Goal: Task Accomplishment & Management: Use online tool/utility

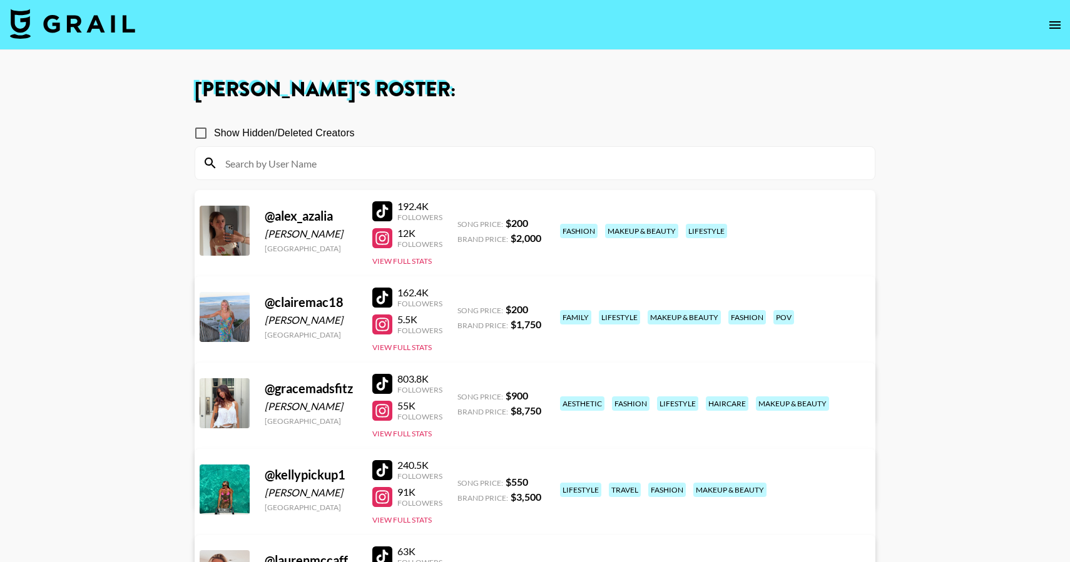
scroll to position [742, 0]
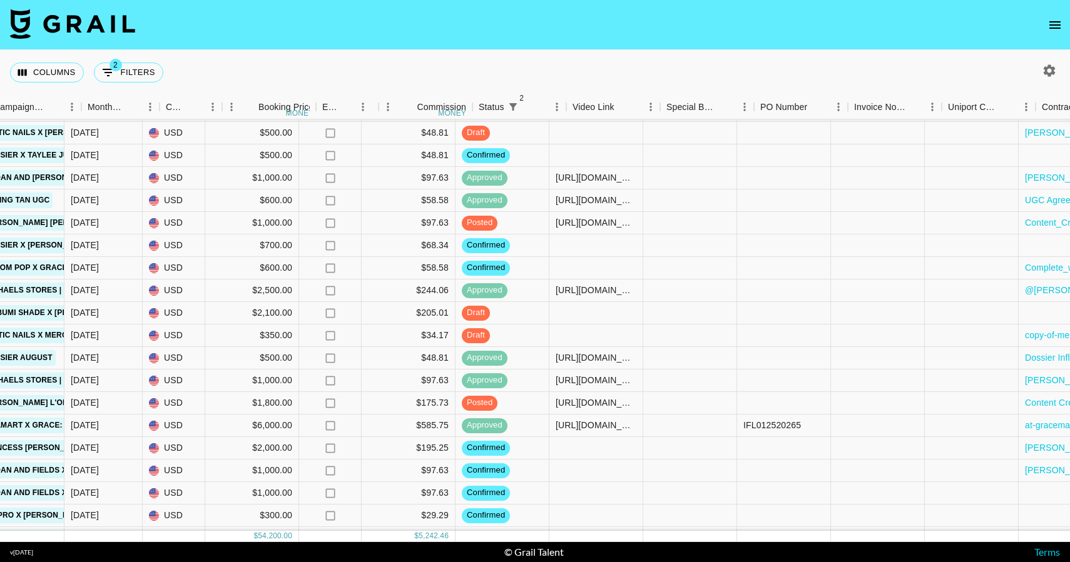
scroll to position [228, 821]
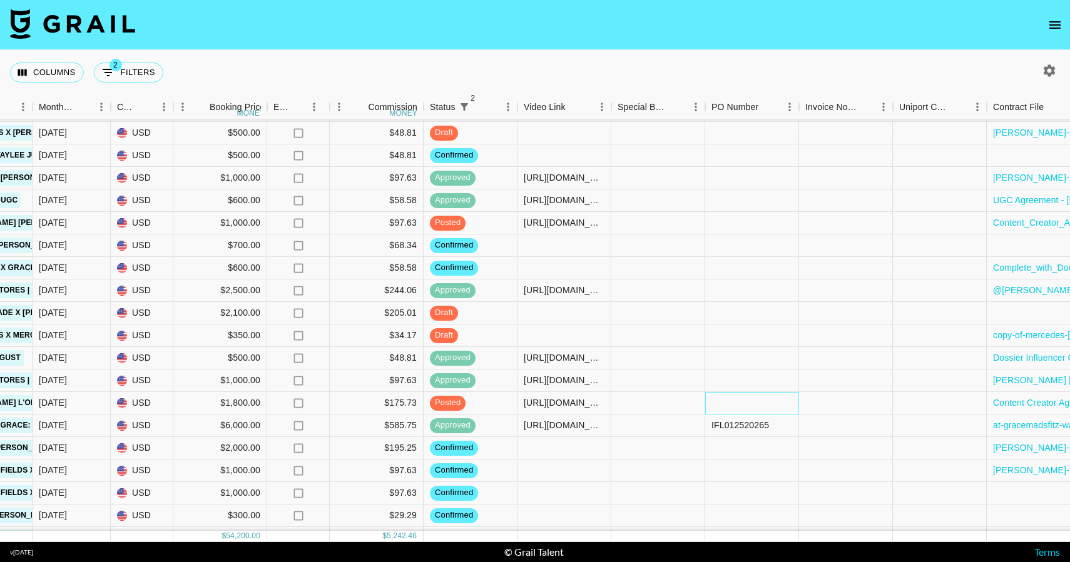
click at [747, 405] on div at bounding box center [752, 403] width 94 height 23
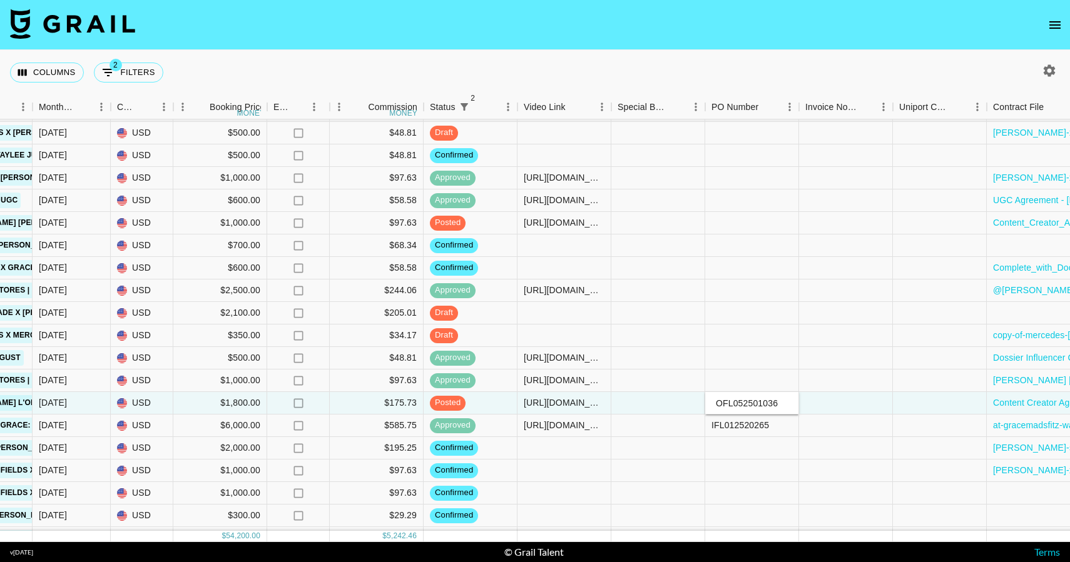
type input "OFL052501036"
click at [748, 450] on div at bounding box center [752, 448] width 94 height 23
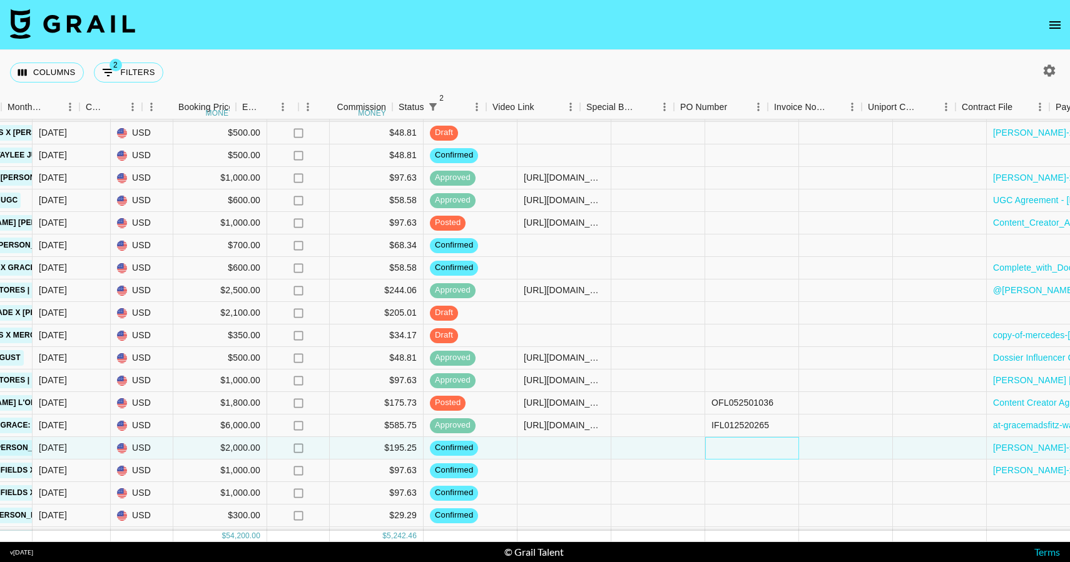
scroll to position [228, 1164]
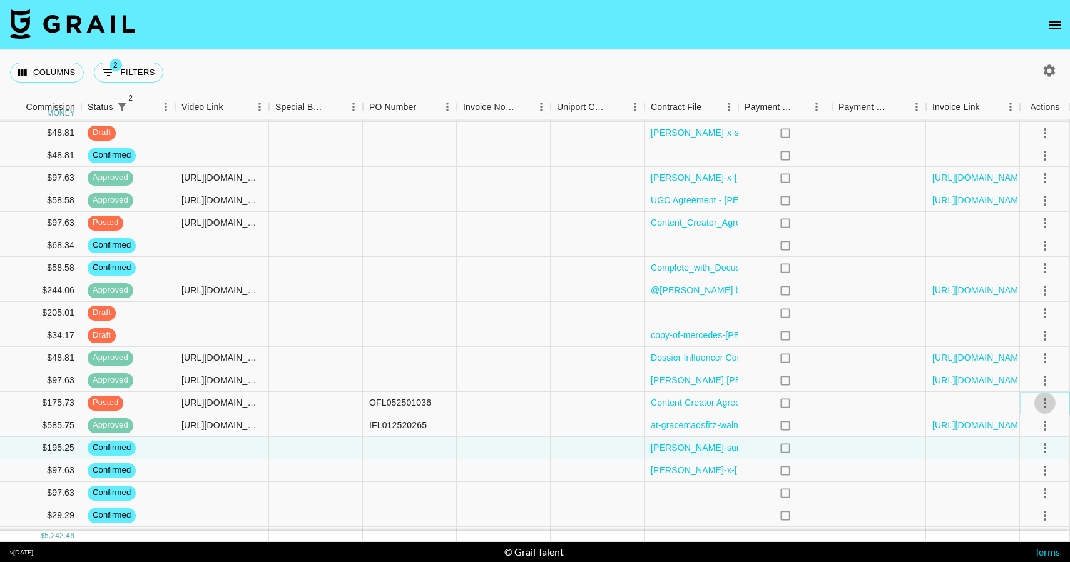
click at [1053, 402] on button "select merge strategy" at bounding box center [1044, 403] width 21 height 21
click at [1024, 518] on div "Approve" at bounding box center [1017, 520] width 38 height 15
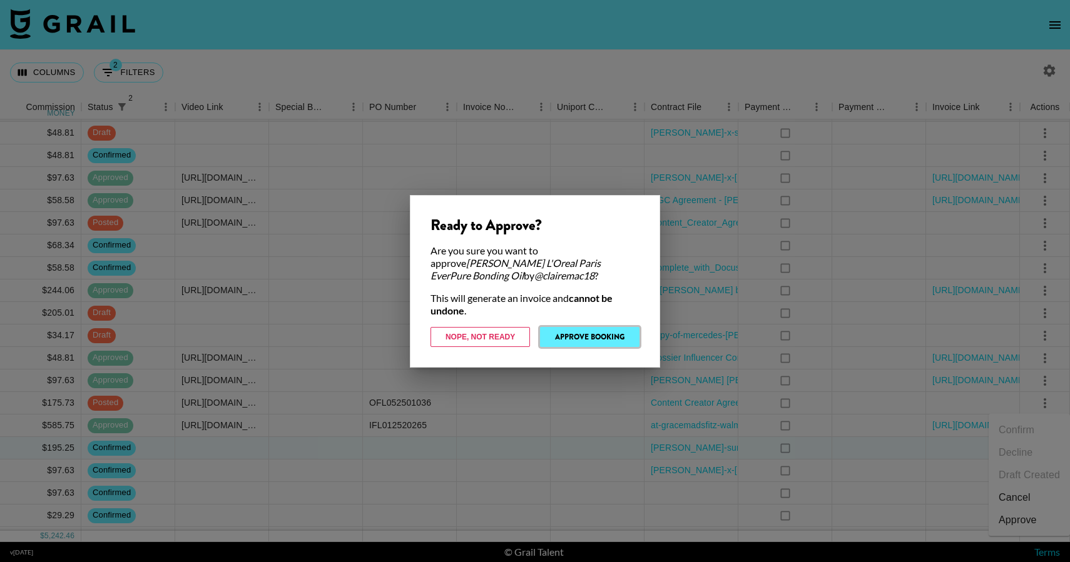
click at [597, 340] on button "Approve Booking" at bounding box center [589, 337] width 99 height 20
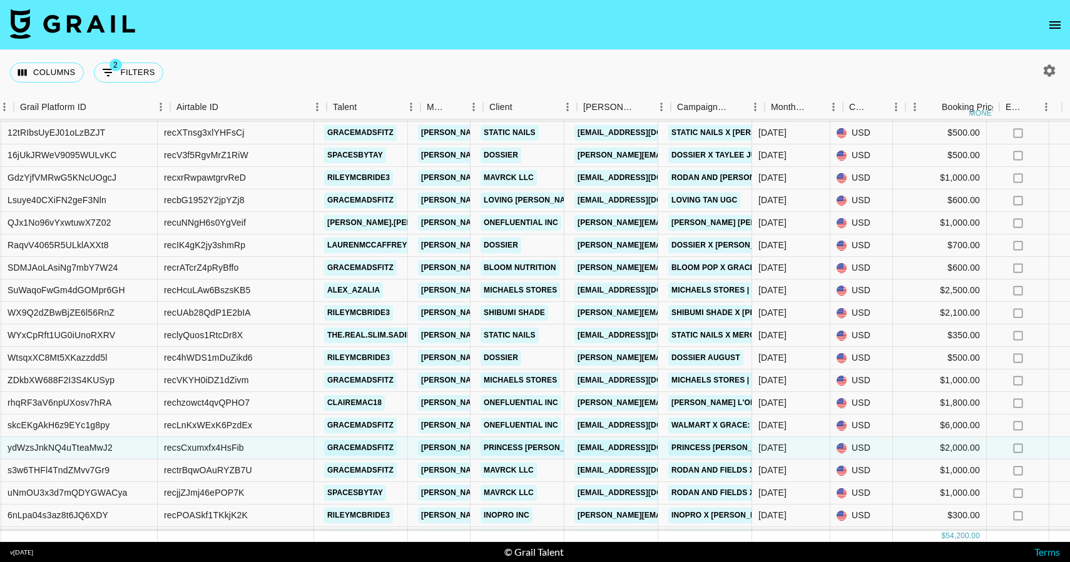
scroll to position [228, 54]
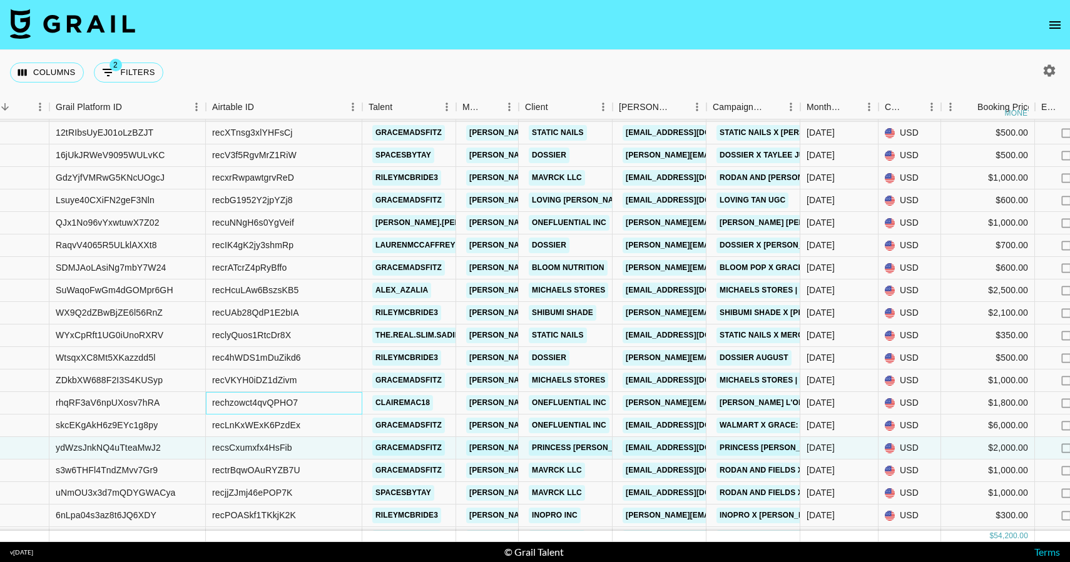
click at [268, 401] on div "rechzowct4qvQPHO7" at bounding box center [255, 403] width 86 height 13
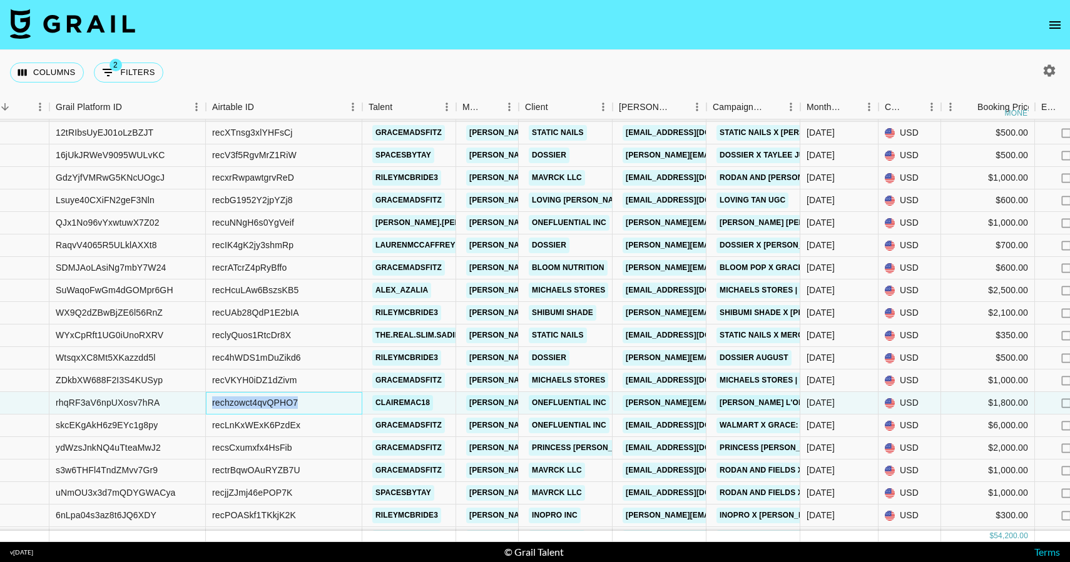
click at [268, 401] on div "rechzowct4qvQPHO7" at bounding box center [255, 403] width 86 height 13
copy div "rechzowct4qvQPHO7"
